Goal: Check status

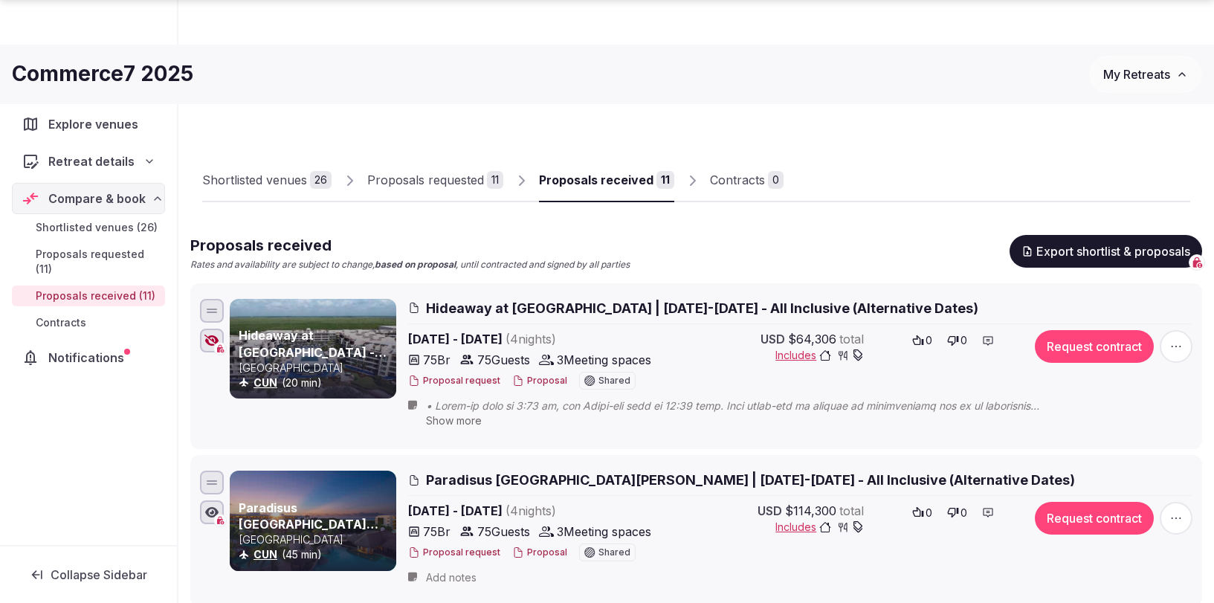
scroll to position [1533, 0]
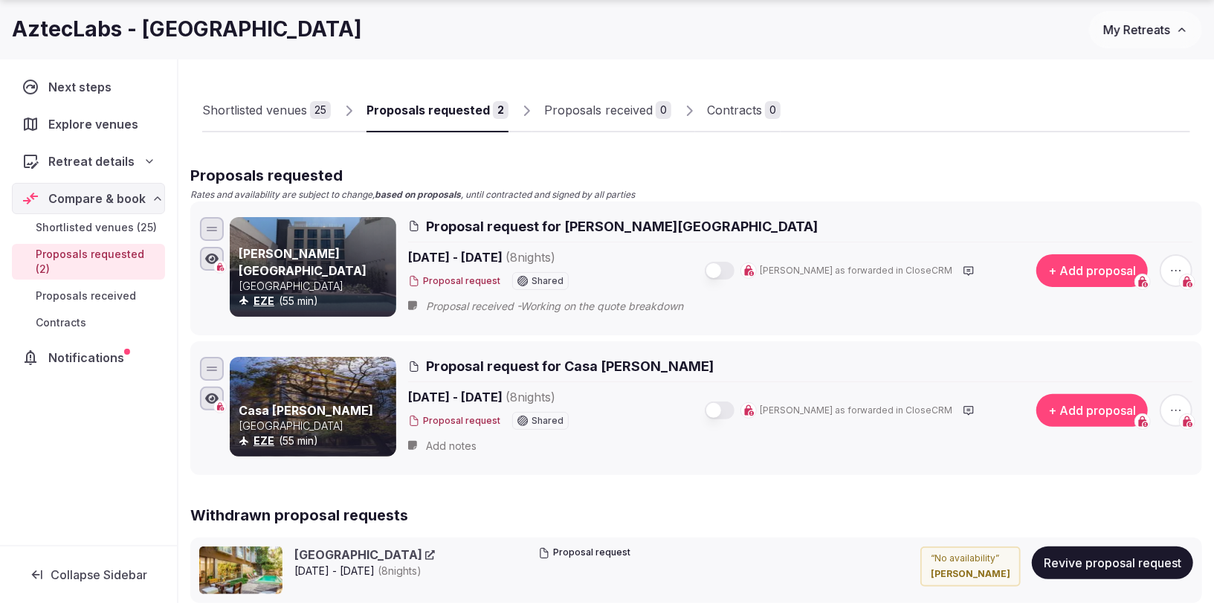
scroll to position [77, 0]
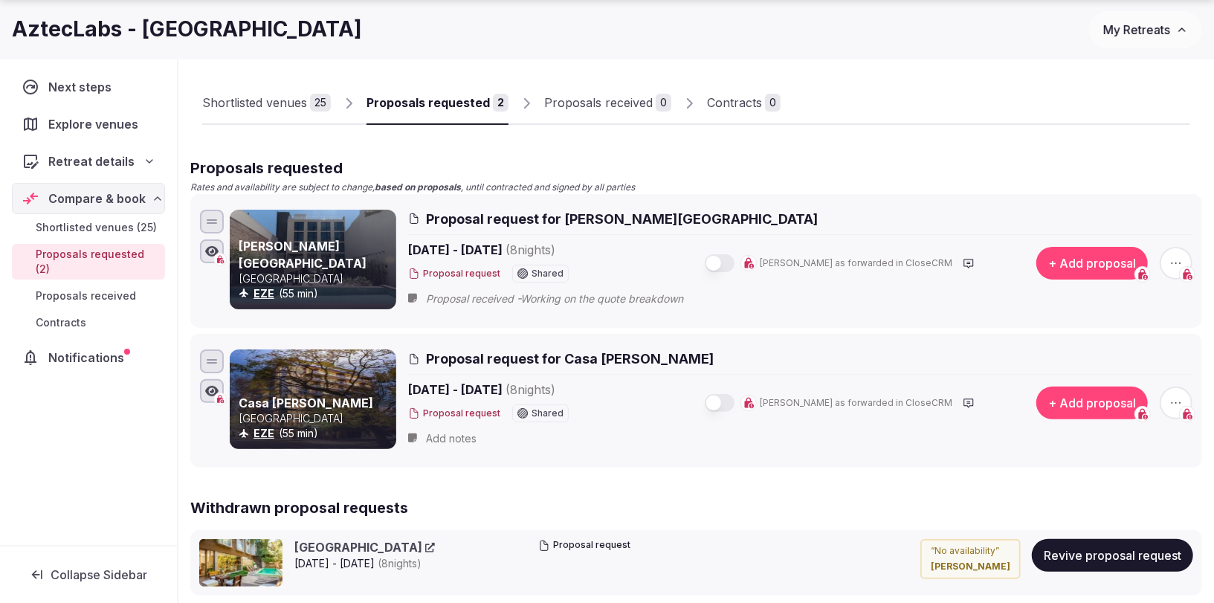
click at [600, 104] on div "Proposals received" at bounding box center [598, 103] width 109 height 18
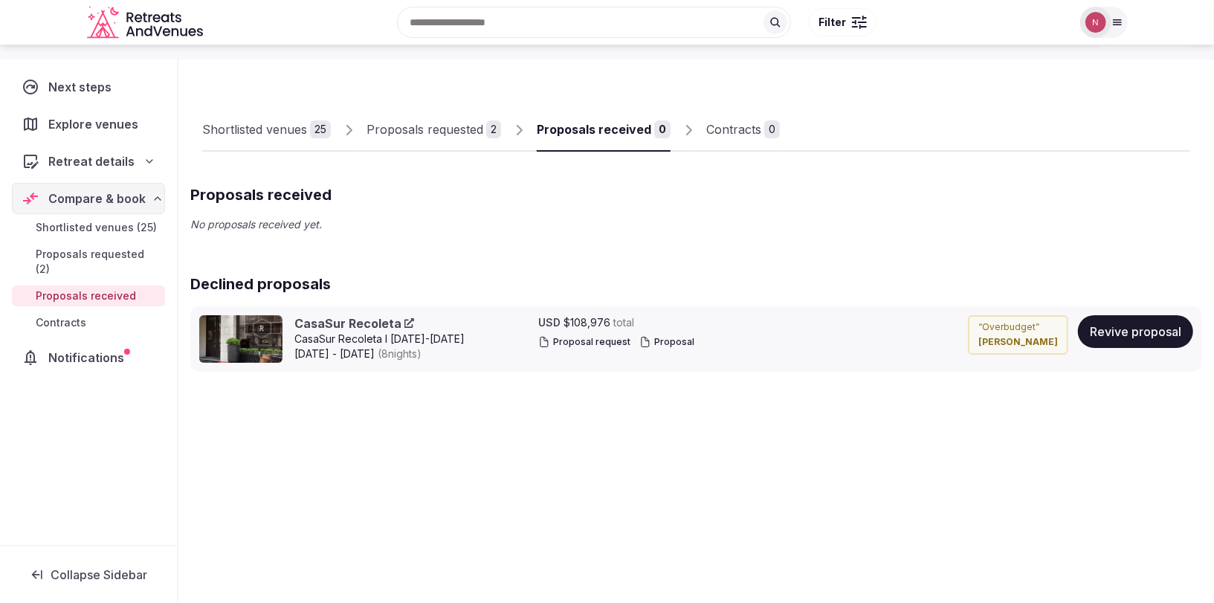
scroll to position [50, 0]
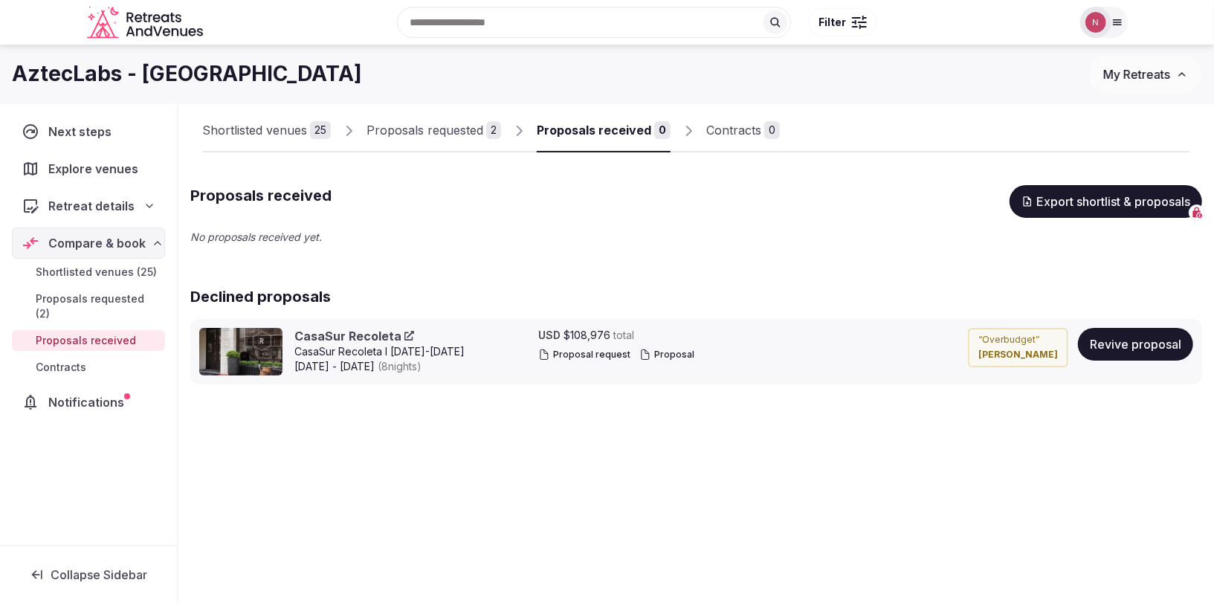
click at [444, 132] on div "Proposals requested" at bounding box center [424, 130] width 117 height 18
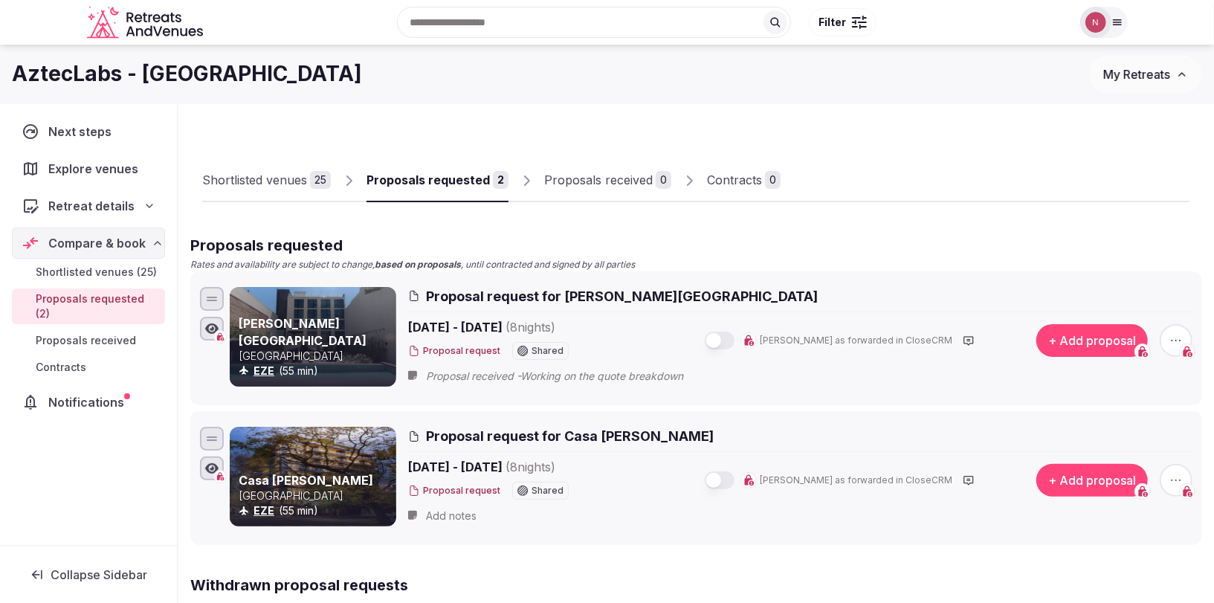
click at [366, 159] on link "Proposals requested 2" at bounding box center [437, 180] width 142 height 43
